Goal: Check status: Check status

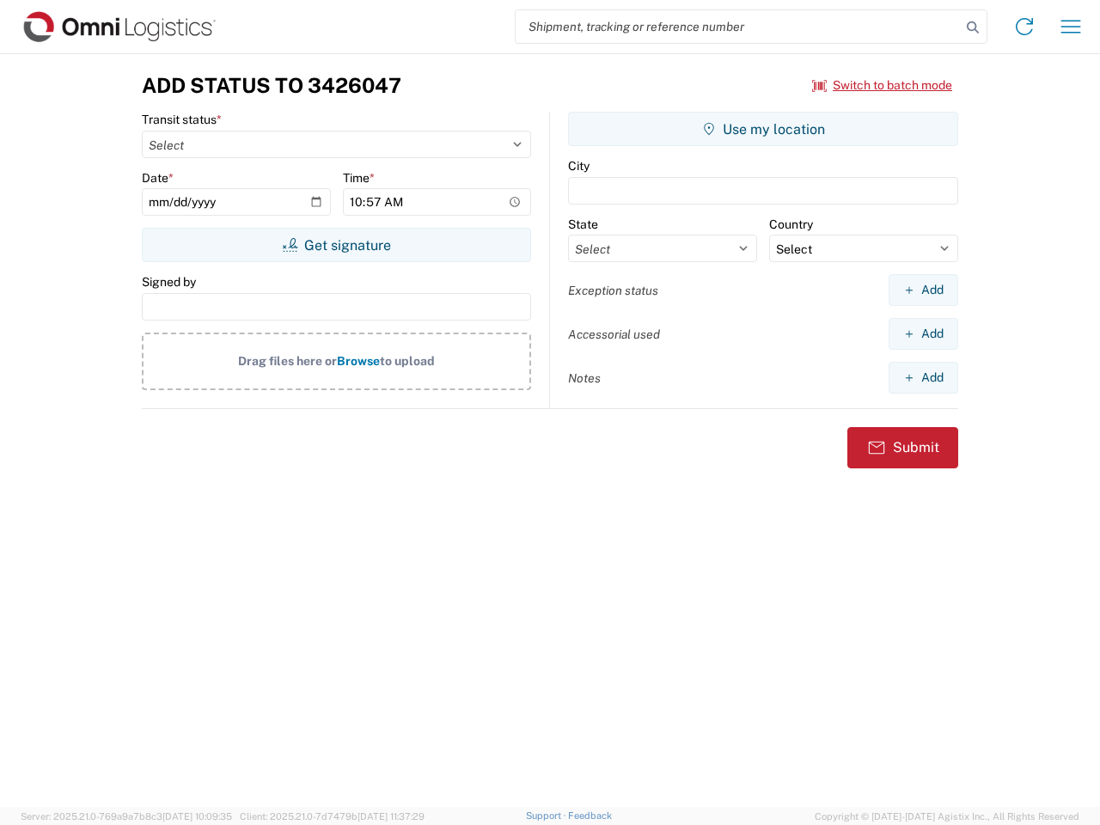
click at [738, 27] on input "search" at bounding box center [737, 26] width 445 height 33
click at [972, 27] on icon at bounding box center [972, 27] width 24 height 24
click at [1024, 27] on icon at bounding box center [1023, 26] width 27 height 27
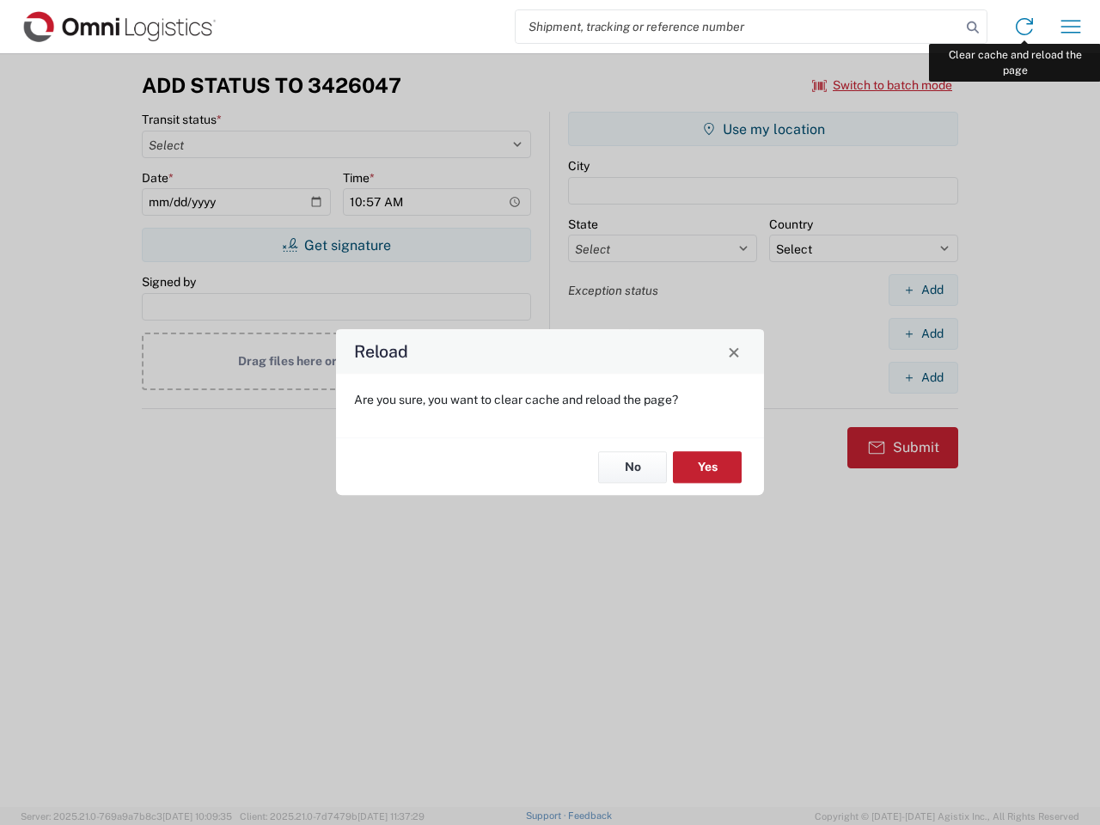
click at [1070, 27] on div "Reload Are you sure, you want to clear cache and reload the page? No Yes" at bounding box center [550, 412] width 1100 height 825
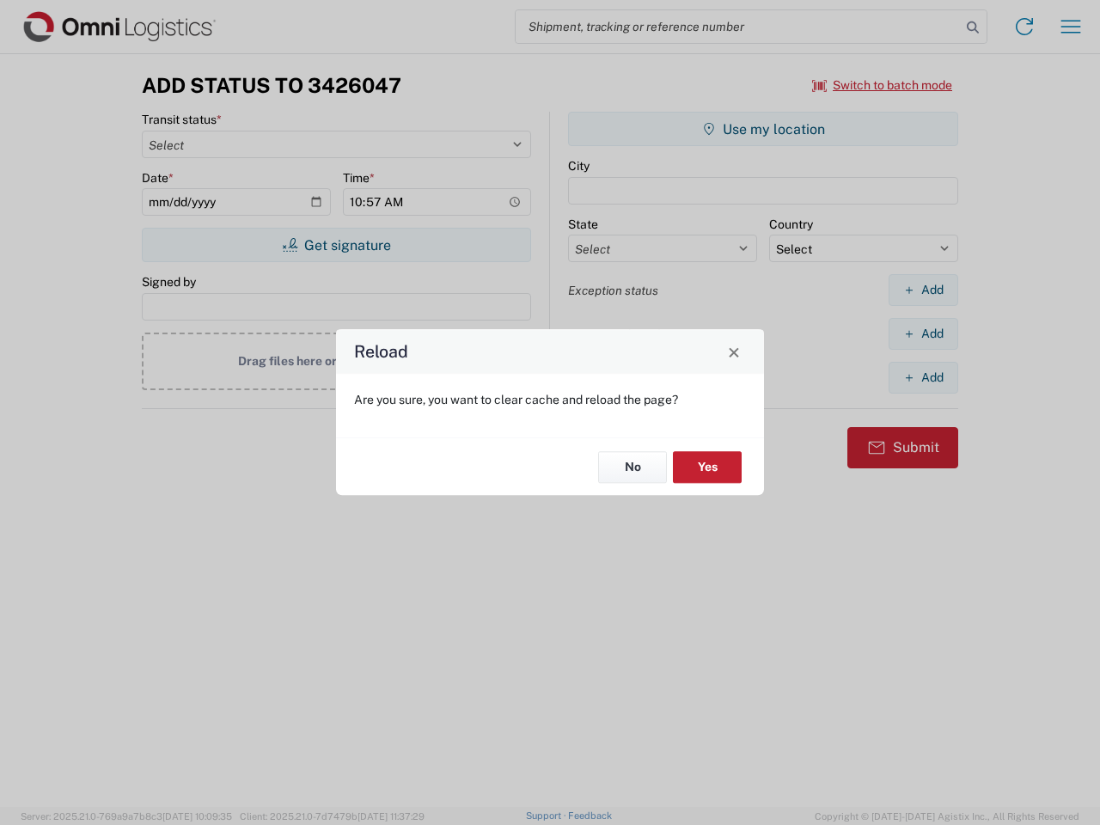
click at [882, 85] on div "Reload Are you sure, you want to clear cache and reload the page? No Yes" at bounding box center [550, 412] width 1100 height 825
click at [336, 245] on div "Reload Are you sure, you want to clear cache and reload the page? No Yes" at bounding box center [550, 412] width 1100 height 825
click at [763, 129] on div "Reload Are you sure, you want to clear cache and reload the page? No Yes" at bounding box center [550, 412] width 1100 height 825
click at [923, 290] on div "Reload Are you sure, you want to clear cache and reload the page? No Yes" at bounding box center [550, 412] width 1100 height 825
click at [923, 333] on div "Reload Are you sure, you want to clear cache and reload the page? No Yes" at bounding box center [550, 412] width 1100 height 825
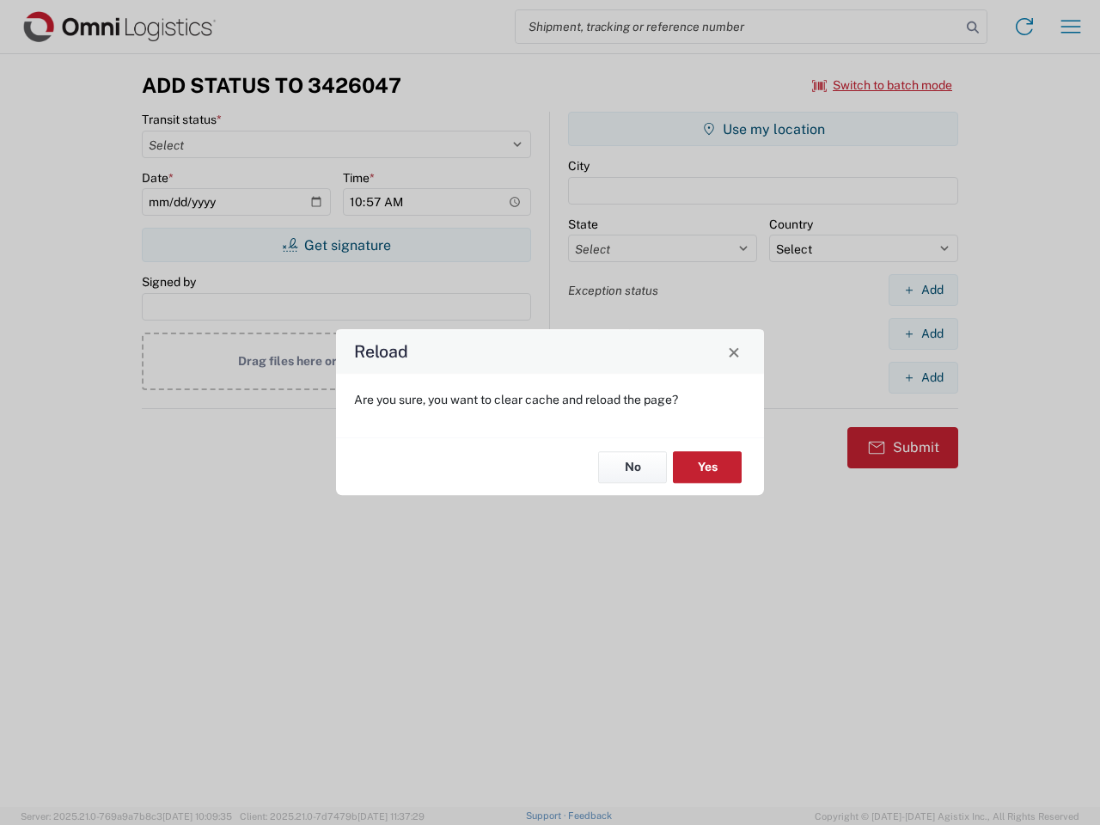
click at [923, 377] on div "Reload Are you sure, you want to clear cache and reload the page? No Yes" at bounding box center [550, 412] width 1100 height 825
